Goal: Complete application form: Complete application form

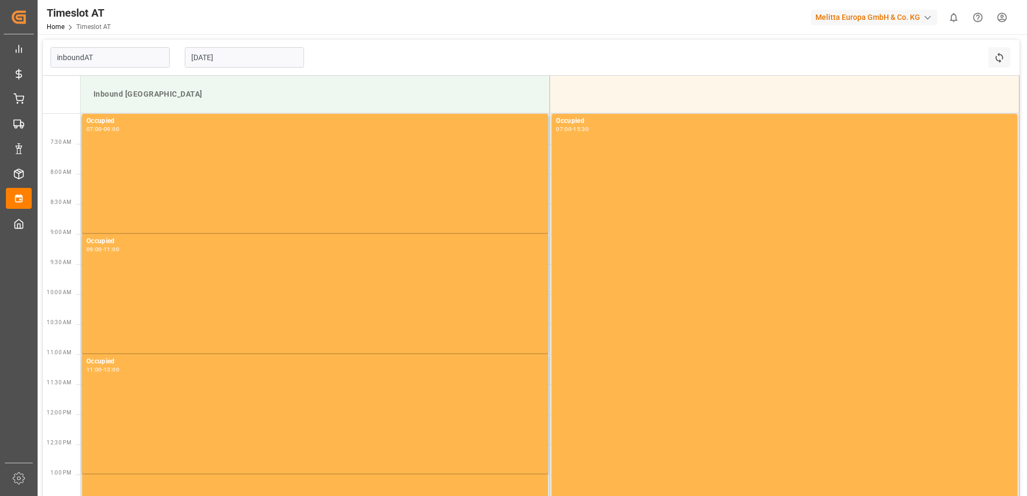
type input "Inbound AT"
click at [242, 60] on input "[DATE]" at bounding box center [244, 57] width 119 height 20
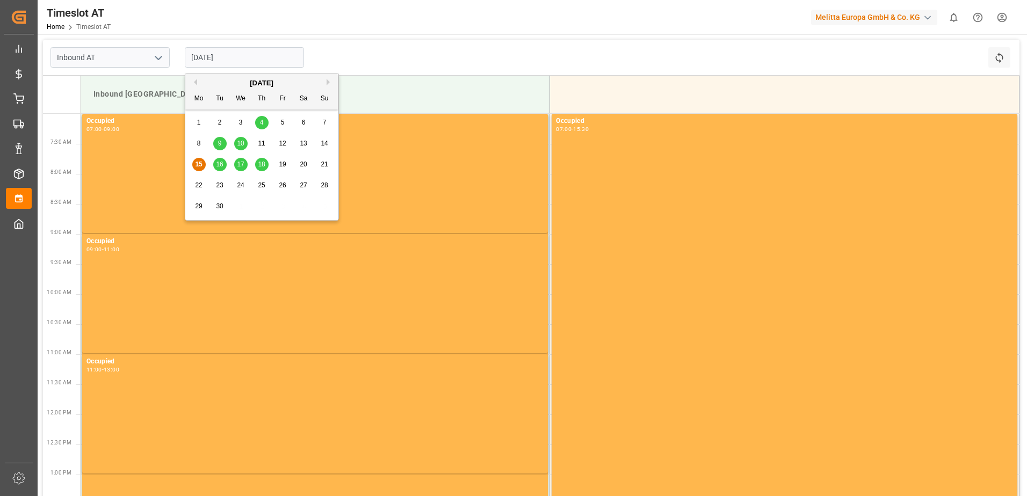
click at [241, 169] on div "17" at bounding box center [240, 164] width 13 height 13
type input "[DATE]"
